Goal: Transaction & Acquisition: Book appointment/travel/reservation

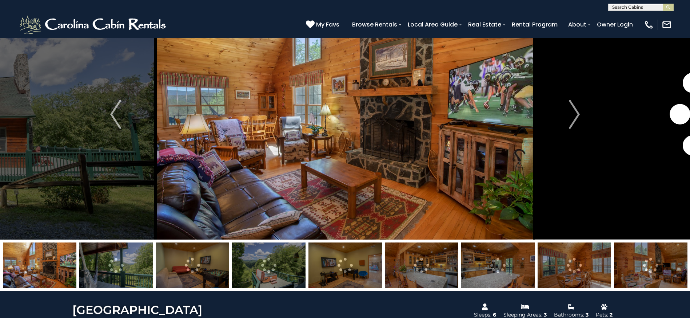
scroll to position [36, 0]
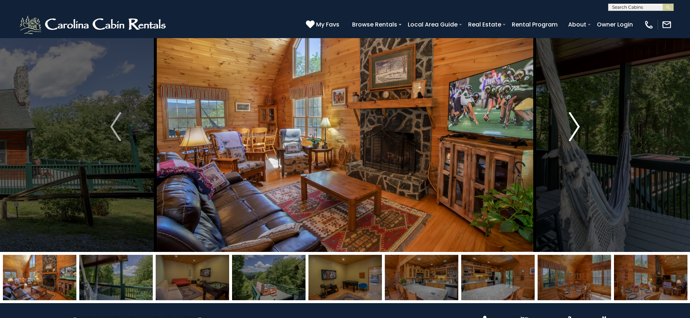
click at [575, 127] on img "Next" at bounding box center [573, 126] width 11 height 29
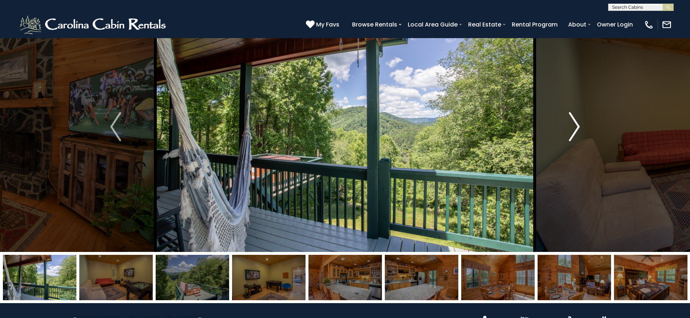
click at [575, 127] on img "Next" at bounding box center [573, 126] width 11 height 29
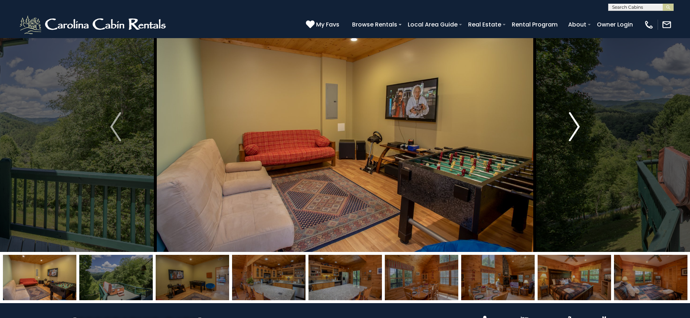
click at [575, 127] on img "Next" at bounding box center [573, 126] width 11 height 29
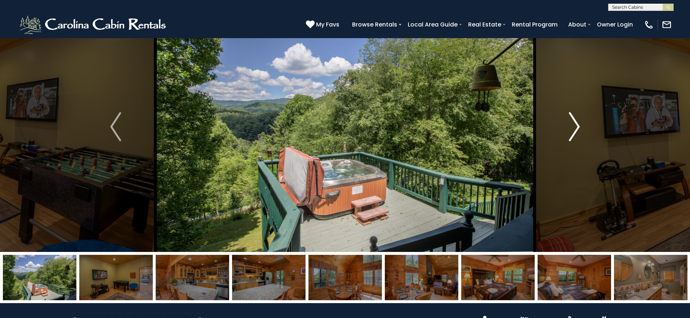
click at [575, 127] on img "Next" at bounding box center [573, 126] width 11 height 29
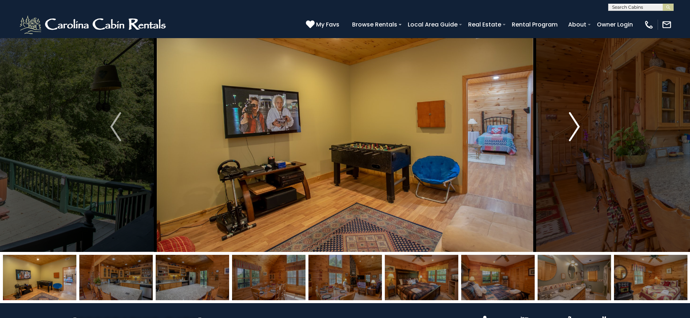
click at [575, 127] on img "Next" at bounding box center [573, 126] width 11 height 29
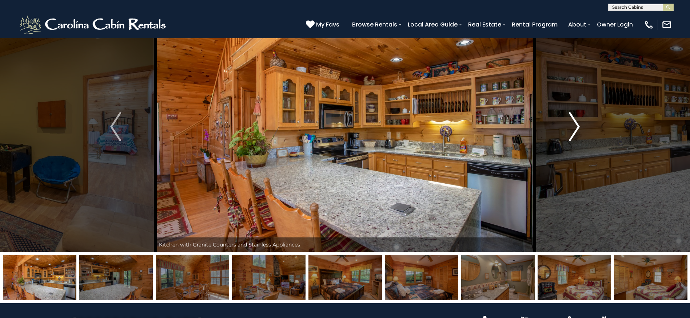
click at [575, 127] on img "Next" at bounding box center [573, 126] width 11 height 29
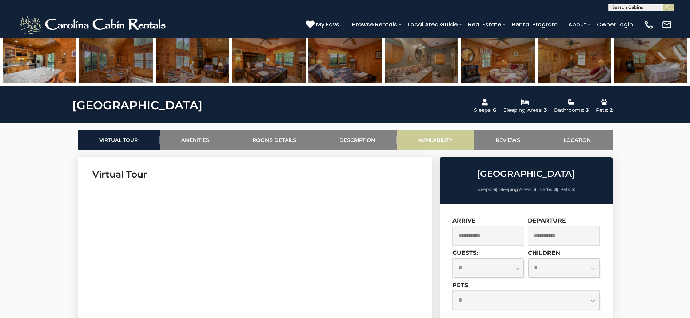
scroll to position [254, 0]
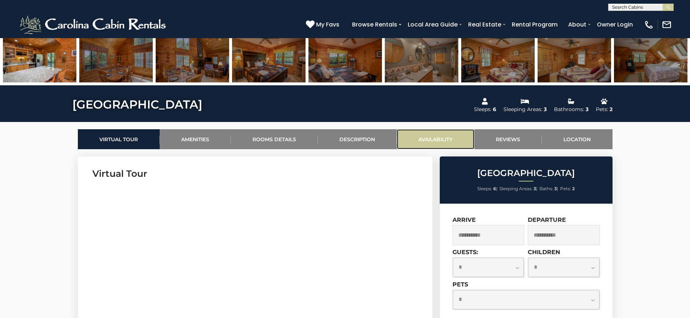
click at [426, 138] on link "Availability" at bounding box center [435, 139] width 77 height 20
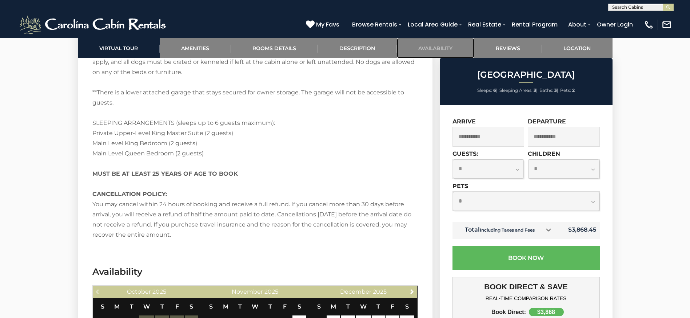
scroll to position [1428, 0]
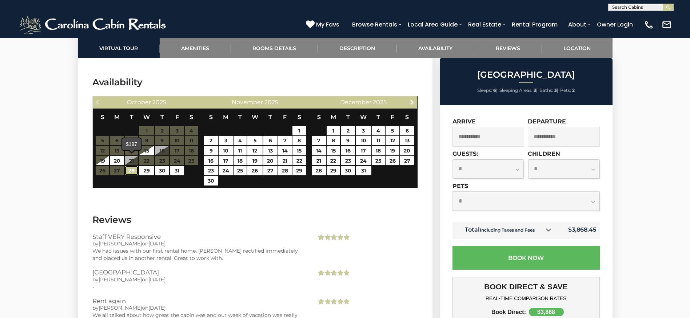
click at [132, 166] on link "28" at bounding box center [131, 170] width 13 height 9
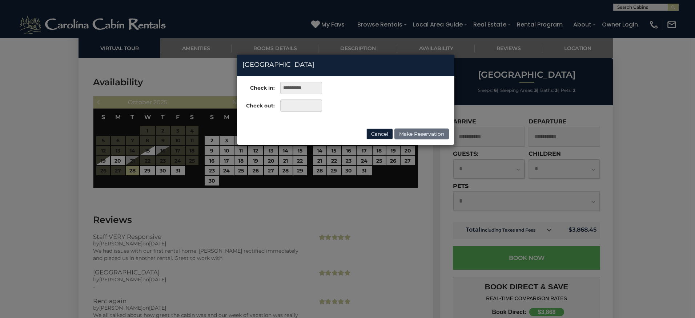
click at [179, 160] on div "**********" at bounding box center [347, 159] width 695 height 318
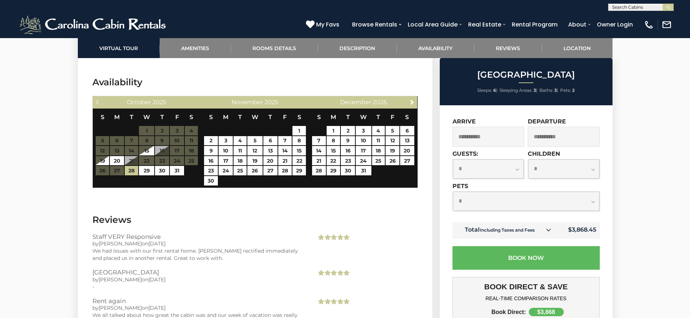
click at [467, 172] on select "**********" at bounding box center [488, 169] width 71 height 19
select select "*"
click at [453, 160] on select "**********" at bounding box center [488, 169] width 71 height 19
click at [615, 8] on input "text" at bounding box center [640, 8] width 64 height 7
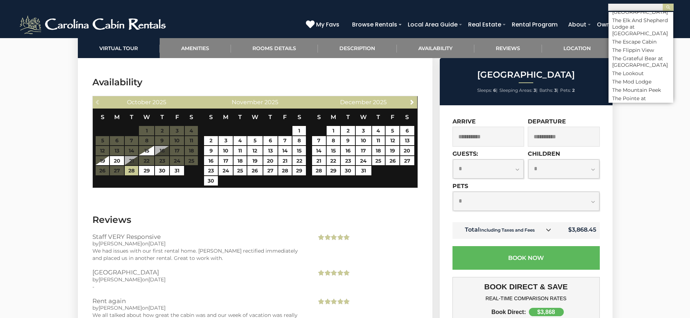
scroll to position [3408, 0]
click at [634, 20] on li "The Appalachian" at bounding box center [640, 16] width 65 height 7
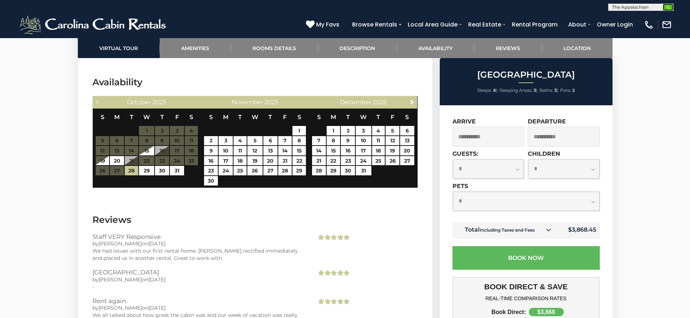
click at [670, 7] on img "submit" at bounding box center [667, 7] width 5 height 5
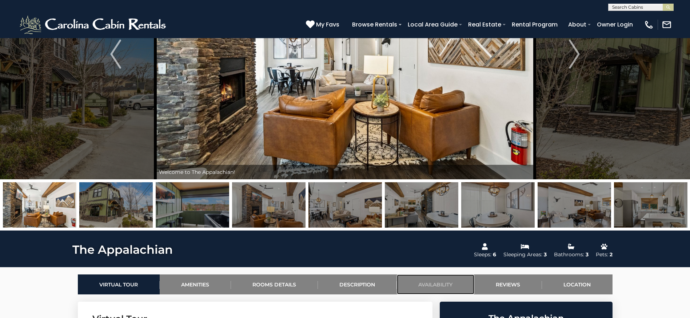
scroll to position [291, 0]
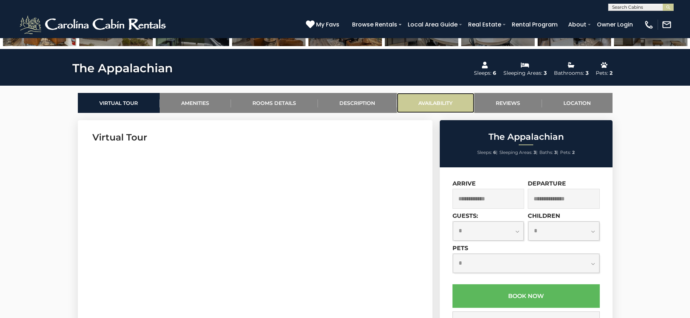
click at [430, 105] on link "Availability" at bounding box center [435, 103] width 77 height 20
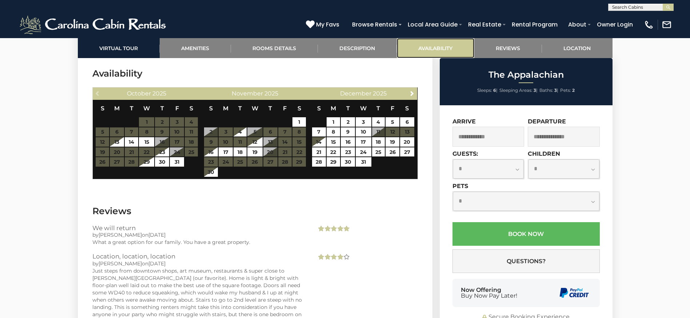
scroll to position [1397, 0]
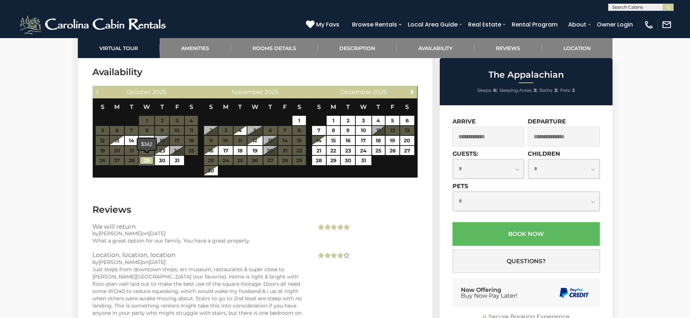
click at [146, 162] on link "29" at bounding box center [146, 160] width 15 height 9
type input "**********"
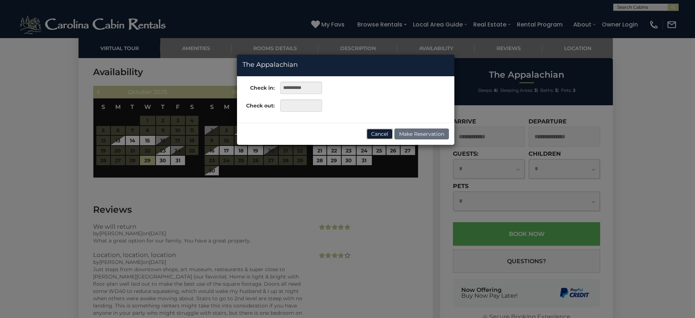
click at [372, 135] on button "Cancel" at bounding box center [379, 134] width 27 height 11
